Goal: Obtain resource: Download file/media

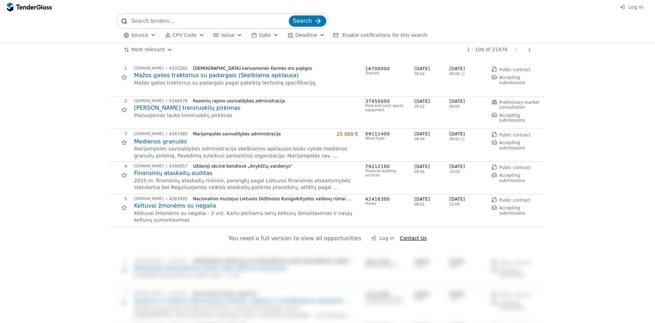
click at [175, 109] on h2 "[PERSON_NAME] treniruoklių pirkimas" at bounding box center [246, 108] width 224 height 8
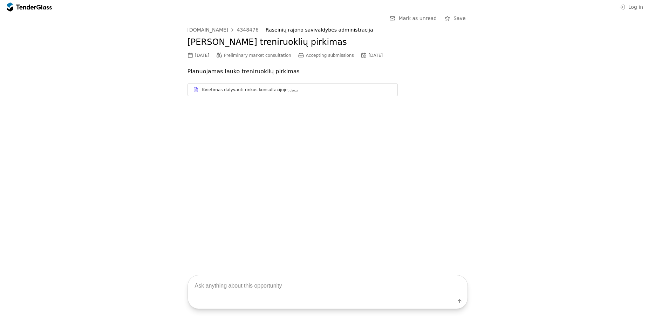
click at [226, 89] on div "Kvietimas dalyvauti rinkos konsultacijoje" at bounding box center [245, 90] width 86 height 6
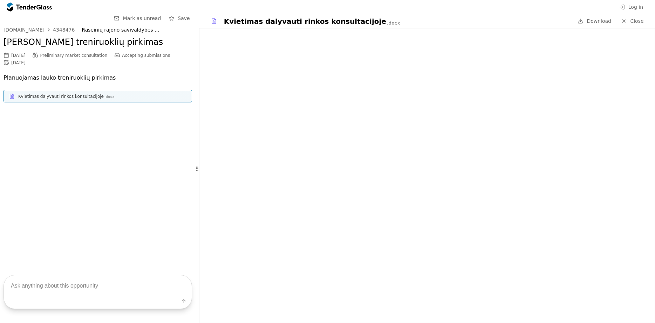
click at [605, 20] on span "Download" at bounding box center [599, 21] width 25 height 6
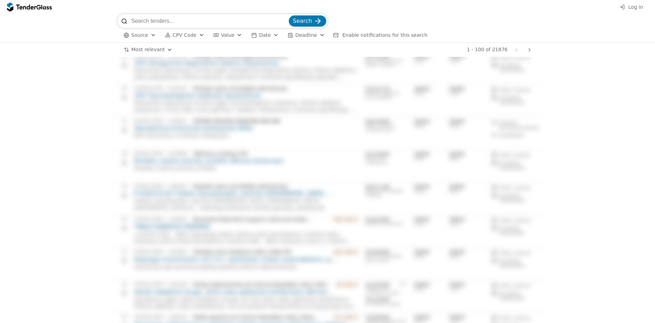
scroll to position [501, 0]
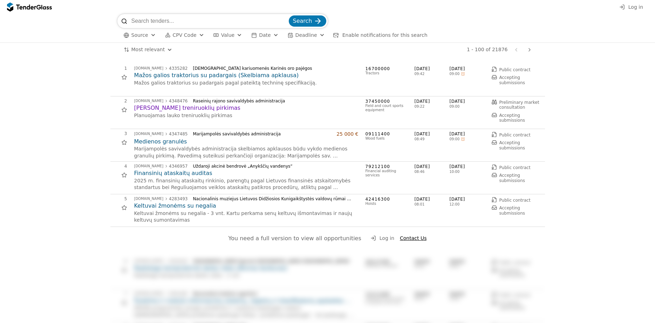
click at [530, 50] on div at bounding box center [530, 50] width 17 height 18
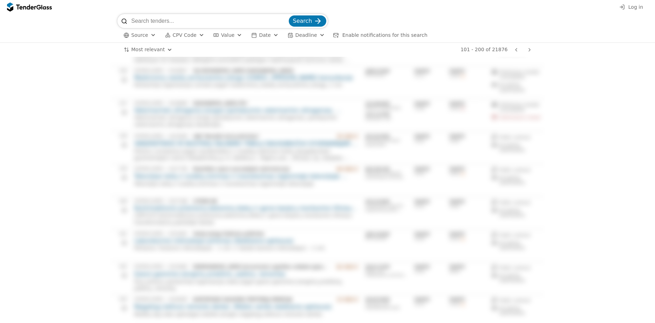
scroll to position [1824, 0]
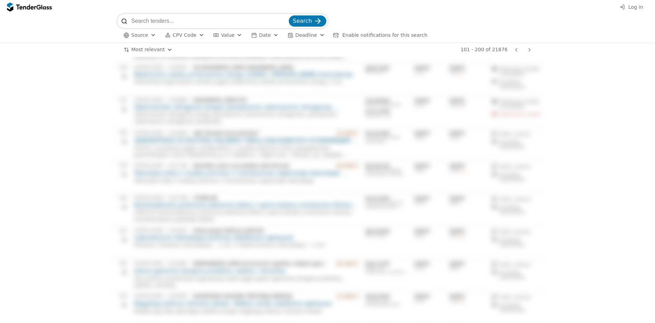
click at [528, 49] on div at bounding box center [530, 50] width 17 height 18
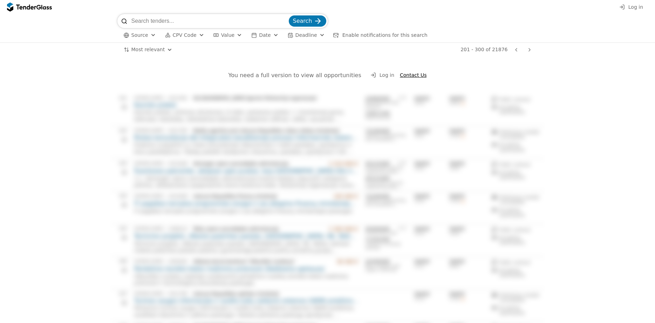
click at [528, 49] on div at bounding box center [530, 50] width 17 height 18
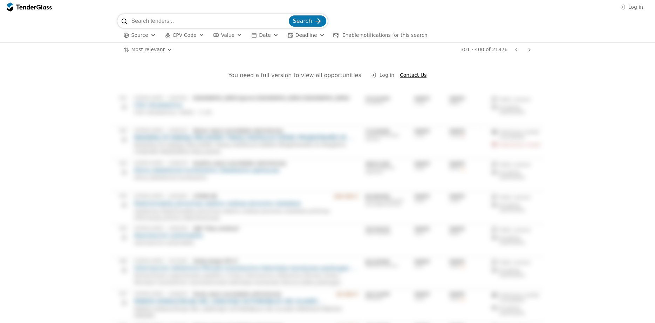
click at [528, 49] on div at bounding box center [530, 50] width 17 height 18
